Goal: Task Accomplishment & Management: Manage account settings

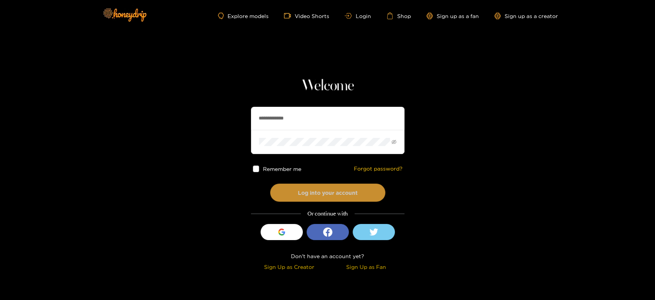
type input "**********"
click at [306, 191] on button "Log into your account" at bounding box center [327, 192] width 115 height 18
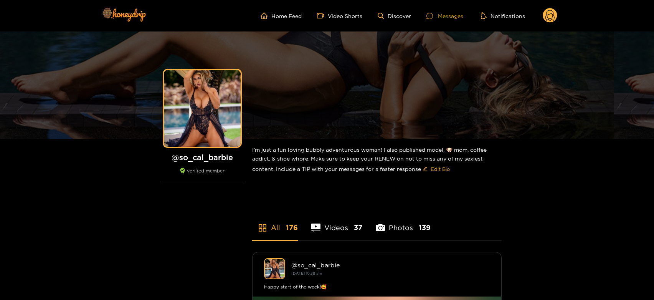
click at [436, 16] on div at bounding box center [432, 16] width 12 height 7
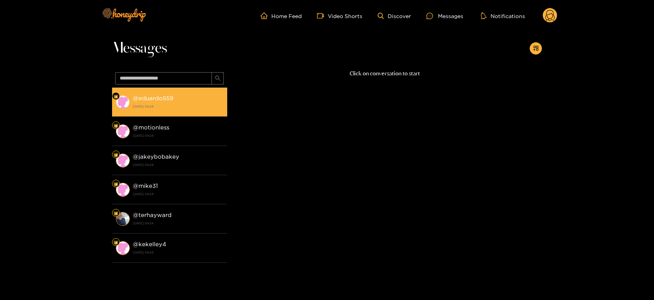
click at [156, 99] on strong "@ eduardo559" at bounding box center [153, 98] width 41 height 7
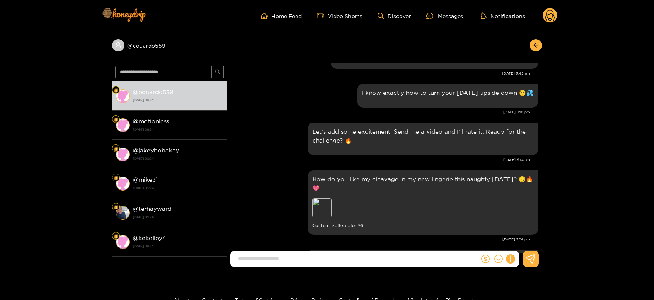
scroll to position [983, 0]
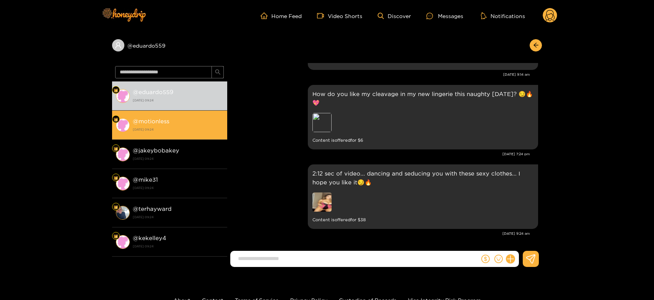
click at [185, 122] on div "@ motionless [DATE] 09:24" at bounding box center [178, 124] width 91 height 17
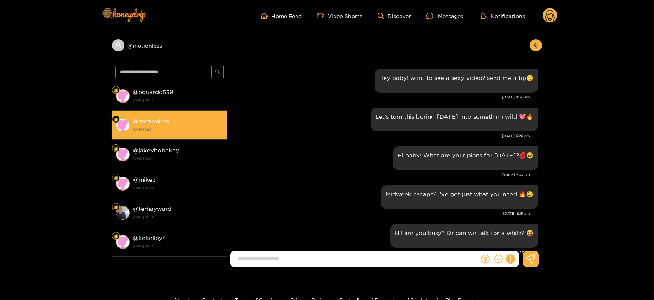
scroll to position [983, 0]
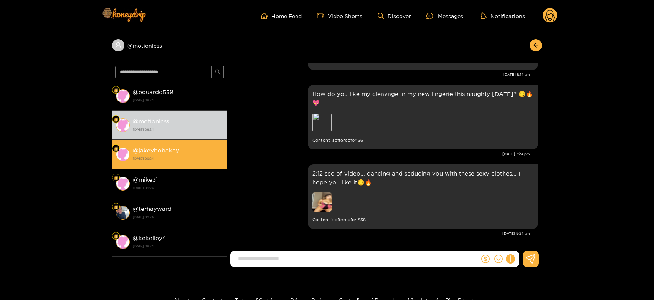
click at [175, 155] on strong "[DATE] 09:24" at bounding box center [178, 158] width 91 height 7
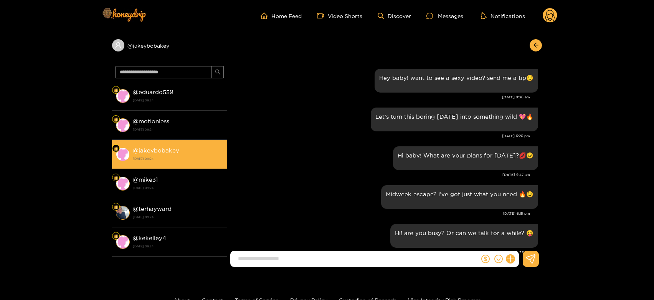
scroll to position [983, 0]
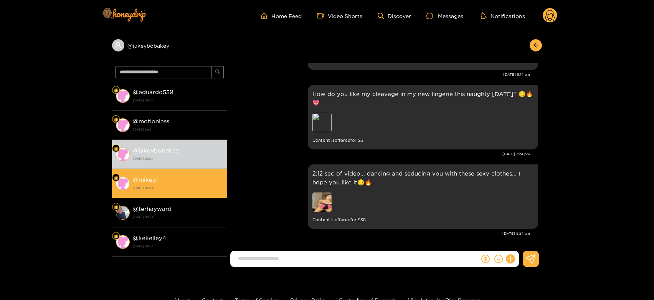
click at [182, 177] on div "@ mike31 [DATE] 09:24" at bounding box center [178, 183] width 91 height 17
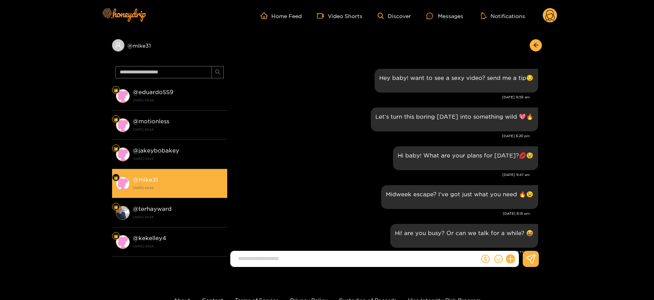
scroll to position [983, 0]
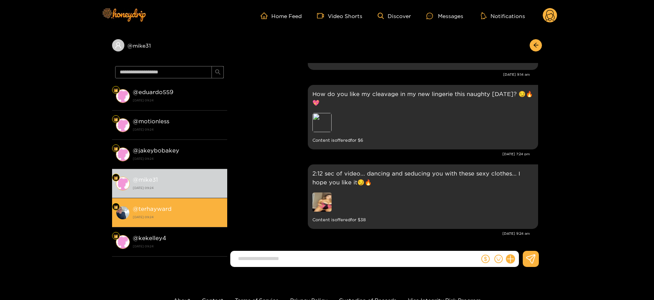
click at [182, 204] on div "@ terhayward [DATE] 09:24" at bounding box center [178, 212] width 91 height 17
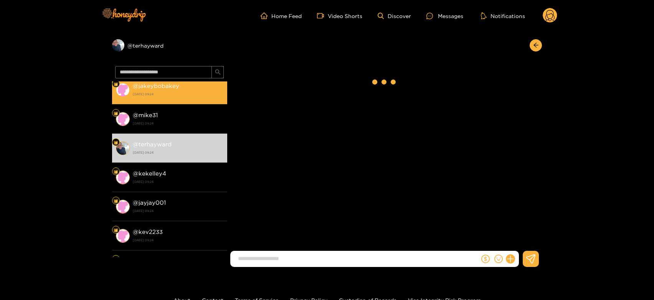
scroll to position [85, 0]
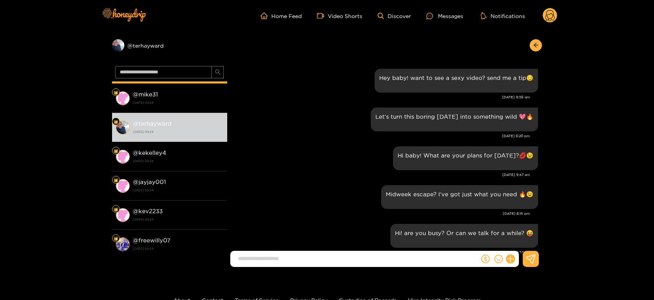
click at [183, 151] on div "@ kekelley4 [DATE] 09:24" at bounding box center [178, 156] width 91 height 17
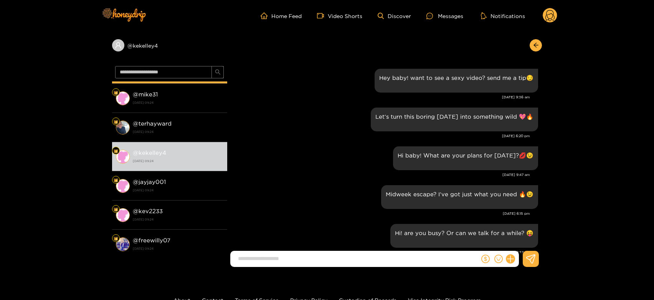
scroll to position [983, 0]
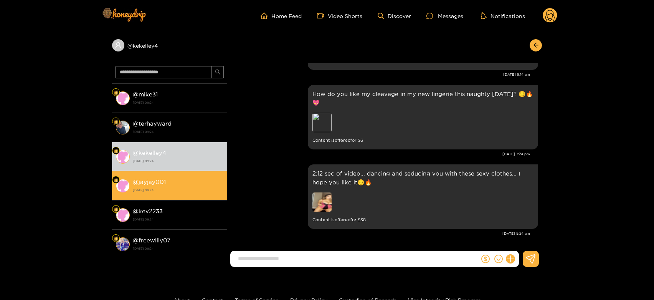
click at [189, 175] on li "@ jayjay001 [DATE] 09:24" at bounding box center [169, 185] width 115 height 29
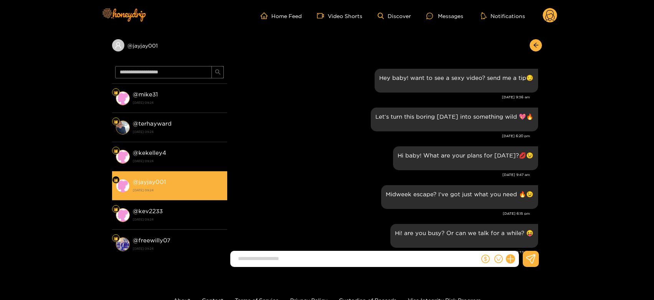
scroll to position [983, 0]
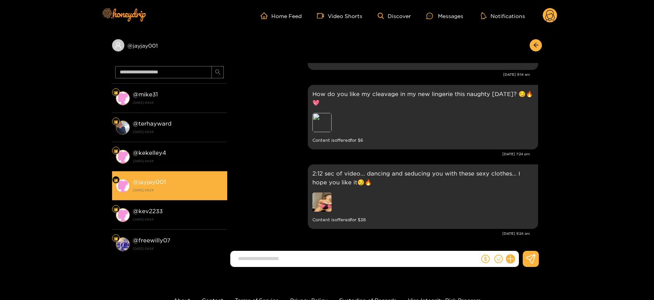
click at [190, 196] on li "@ jayjay001 [DATE] 09:24" at bounding box center [169, 185] width 115 height 29
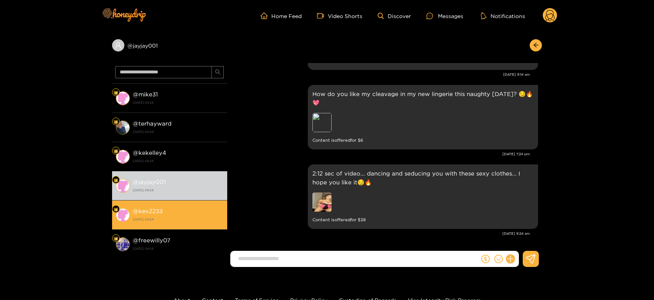
click at [185, 209] on div "@ kev2233 [DATE] 09:24" at bounding box center [178, 214] width 91 height 17
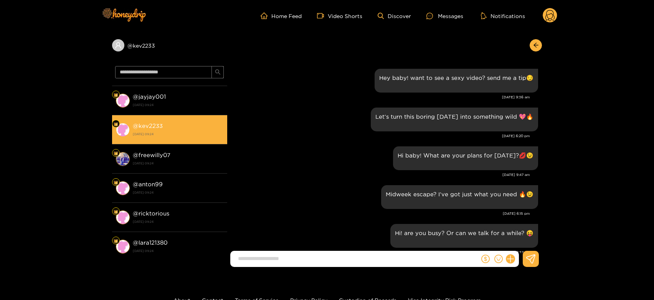
scroll to position [983, 0]
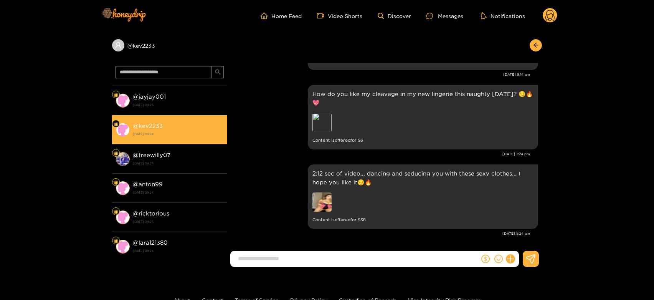
click at [166, 156] on strong "@ freewilly07" at bounding box center [152, 154] width 38 height 7
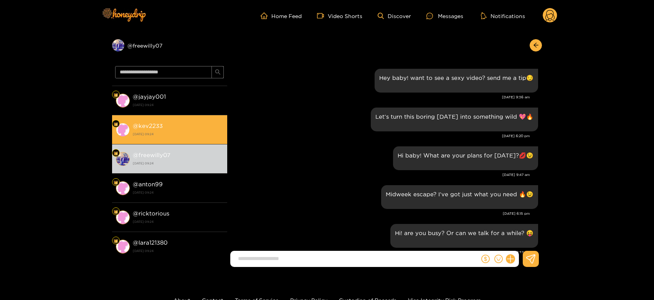
scroll to position [983, 0]
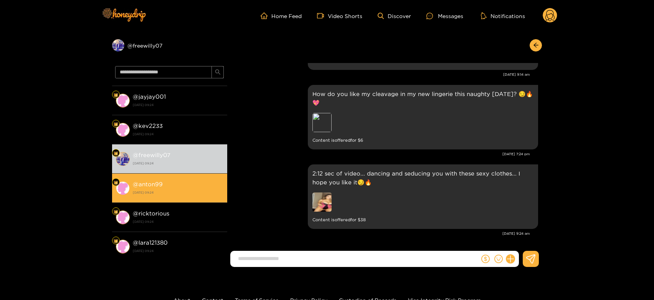
click at [172, 183] on div "@ anton99 [DATE] 09:24" at bounding box center [178, 187] width 91 height 17
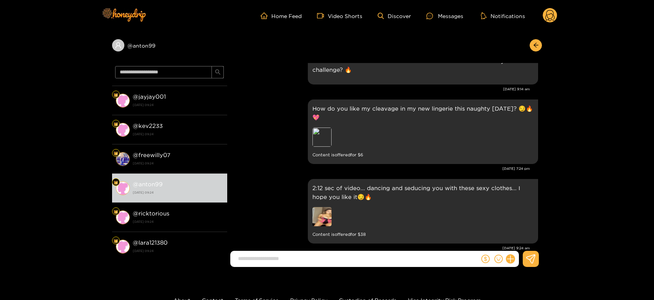
scroll to position [983, 0]
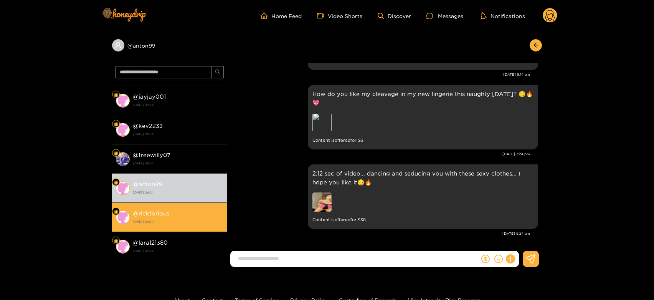
click at [187, 215] on div "@ ricktorious [DATE] 09:24" at bounding box center [178, 216] width 91 height 17
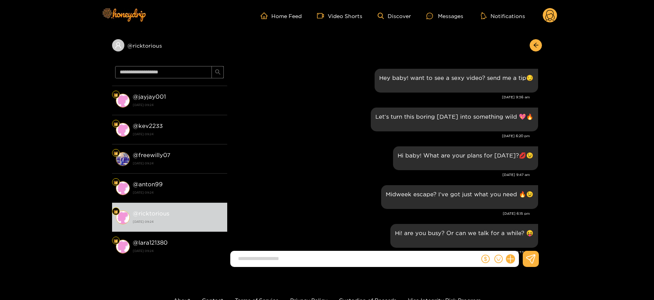
scroll to position [983, 0]
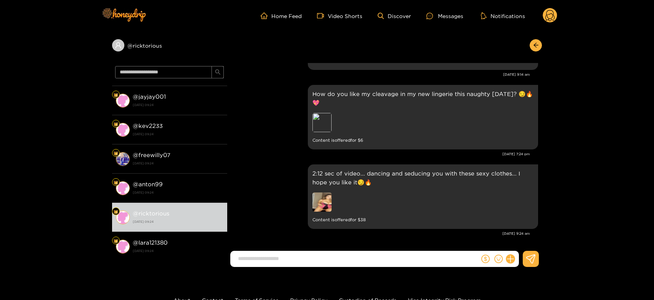
click at [547, 16] on icon at bounding box center [549, 16] width 9 height 13
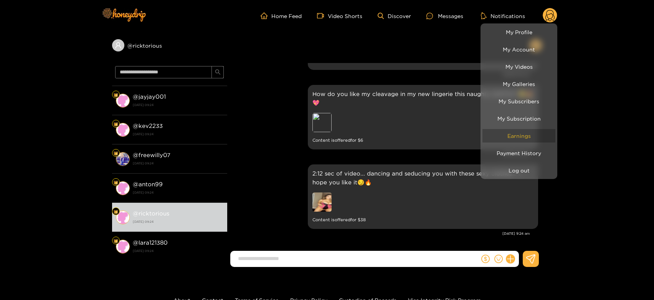
click at [514, 135] on link "Earnings" at bounding box center [518, 135] width 73 height 13
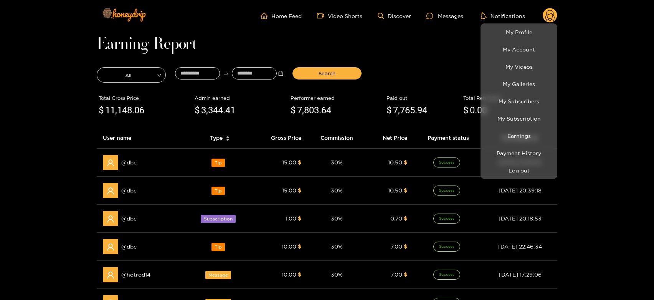
click at [127, 165] on div at bounding box center [327, 150] width 654 height 300
click at [127, 165] on span "@ dbc" at bounding box center [128, 162] width 15 height 8
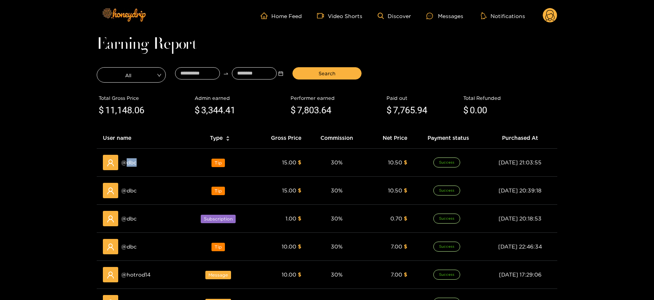
copy span "dbc"
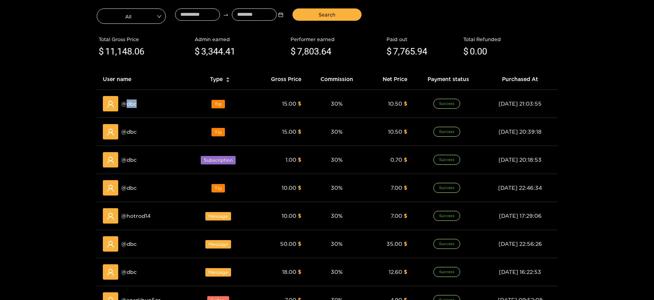
scroll to position [85, 0]
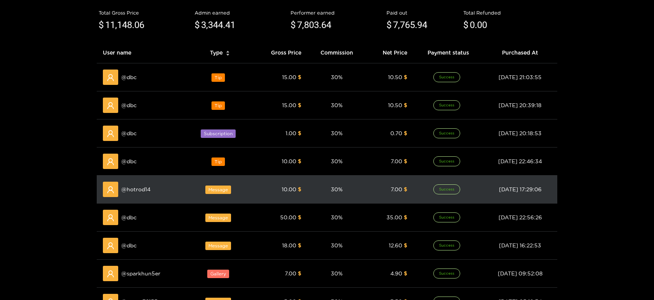
click at [138, 189] on span "@ hotrod14" at bounding box center [135, 189] width 29 height 8
copy span "hotrod14"
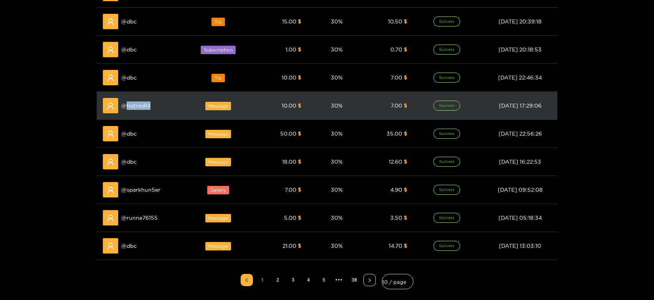
scroll to position [170, 0]
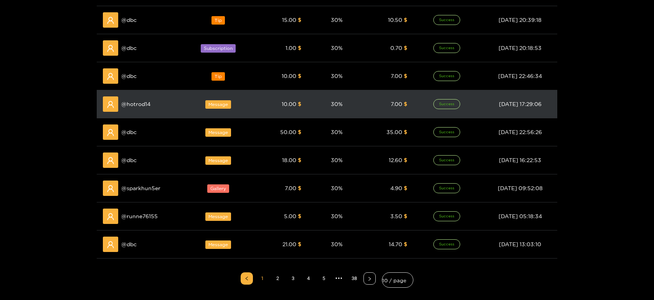
click at [138, 189] on span "@ sparkhun5er" at bounding box center [140, 188] width 39 height 8
copy span "sparkhun5er"
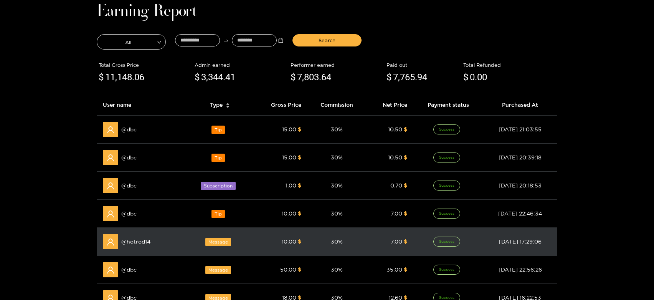
scroll to position [0, 0]
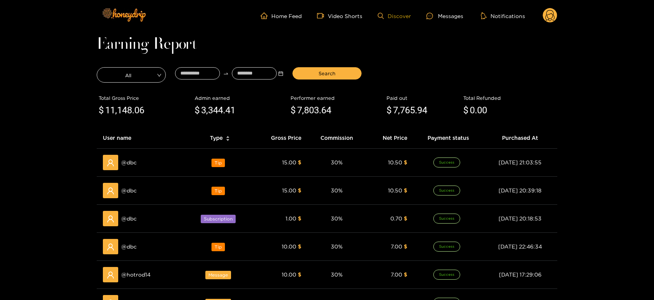
drag, startPoint x: 435, startPoint y: 14, endPoint x: 402, endPoint y: 16, distance: 33.8
click at [436, 14] on div at bounding box center [432, 16] width 12 height 7
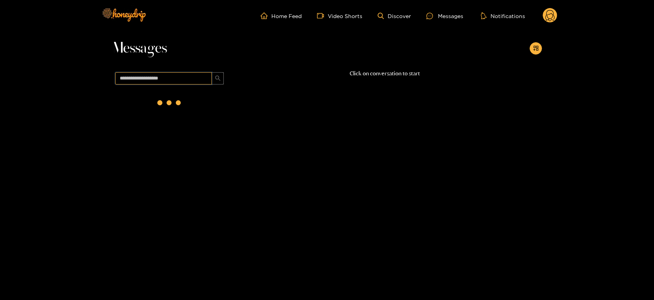
click at [144, 74] on input "text" at bounding box center [163, 78] width 97 height 12
paste input "**********"
click at [183, 93] on div "@ sparkhun5er [DATE] 09:23" at bounding box center [178, 101] width 91 height 17
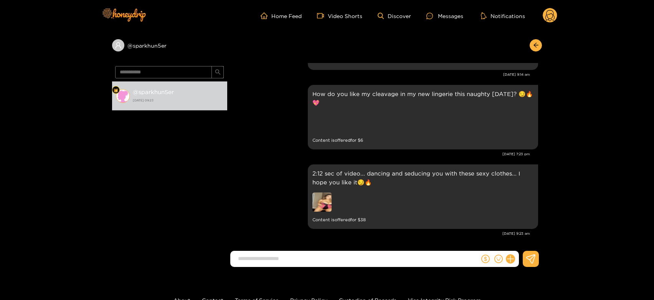
scroll to position [812, 0]
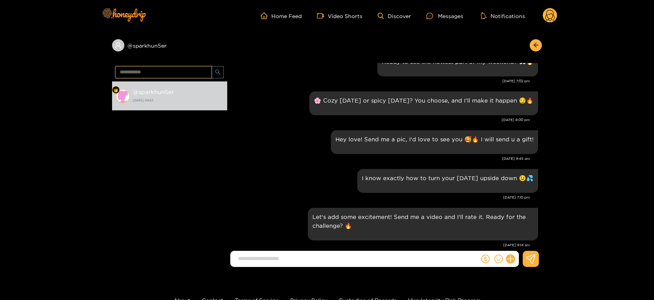
click at [181, 74] on input "**********" at bounding box center [163, 72] width 97 height 12
click at [180, 74] on input "**********" at bounding box center [163, 72] width 97 height 12
paste input "text"
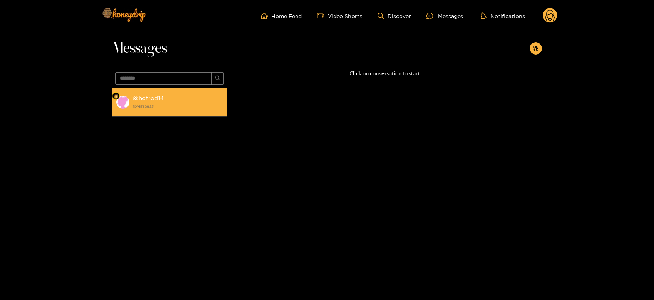
click at [175, 108] on strong "[DATE] 09:23" at bounding box center [178, 106] width 91 height 7
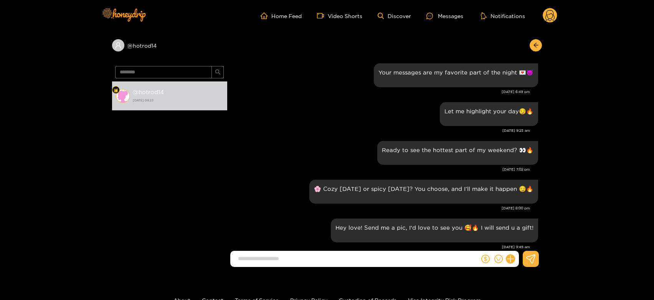
scroll to position [684, 0]
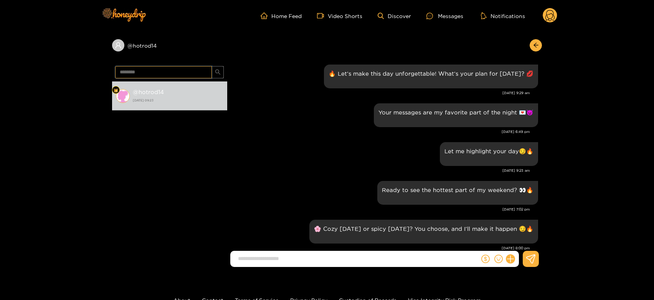
click at [166, 70] on input "********" at bounding box center [163, 72] width 97 height 12
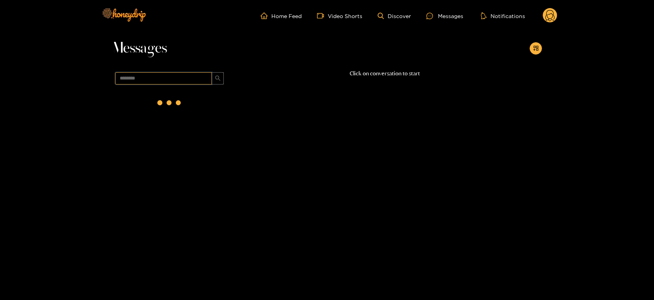
scroll to position [0, 0]
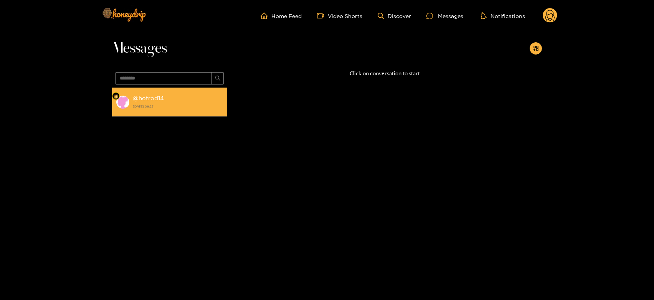
click at [166, 105] on strong "[DATE] 09:23" at bounding box center [178, 106] width 91 height 7
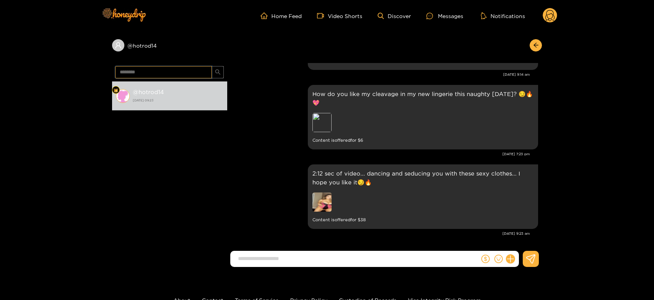
click at [185, 73] on input "********" at bounding box center [163, 72] width 97 height 12
paste input "text"
type input "***"
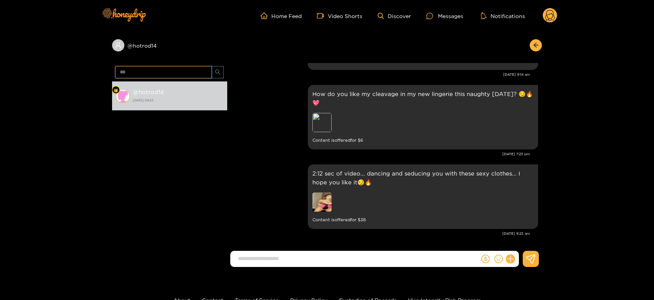
scroll to position [0, 0]
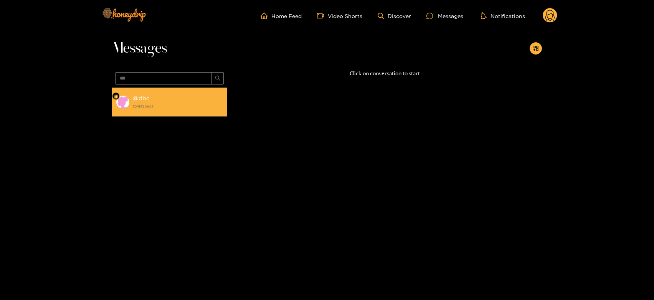
click at [181, 92] on li "@ dbc [DATE] 09:23" at bounding box center [169, 101] width 115 height 29
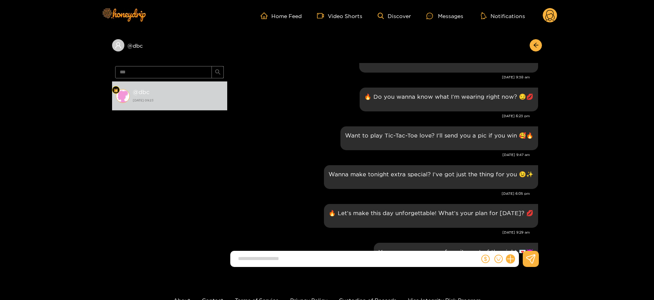
scroll to position [491, 0]
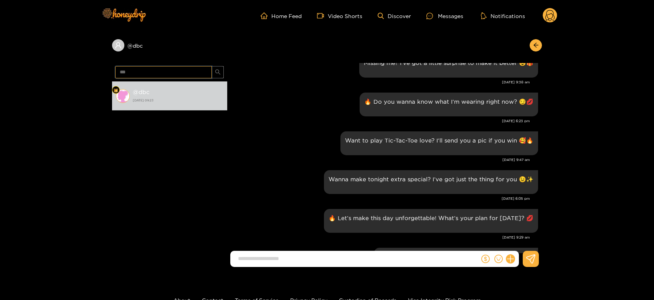
click at [162, 76] on input "***" at bounding box center [163, 72] width 97 height 12
click at [552, 12] on circle at bounding box center [549, 15] width 15 height 15
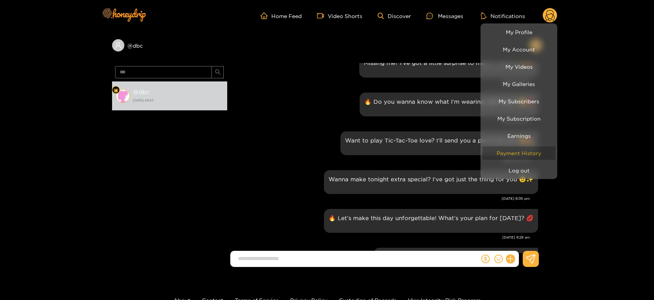
click at [519, 158] on link "Payment History" at bounding box center [518, 152] width 73 height 13
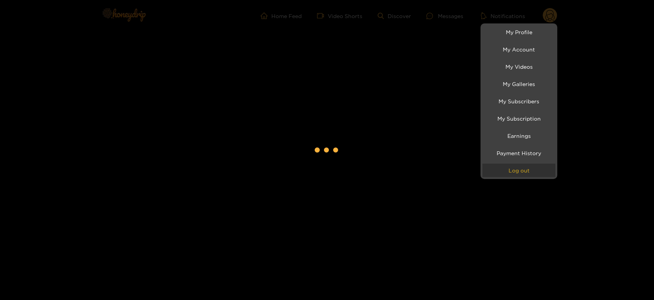
click at [519, 168] on button "Log out" at bounding box center [518, 169] width 73 height 13
